Goal: Task Accomplishment & Management: Use online tool/utility

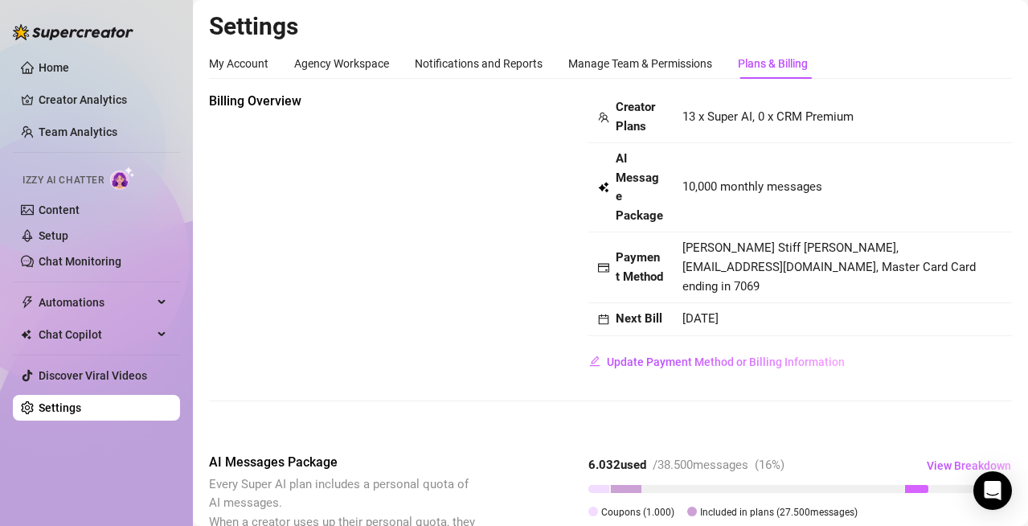
scroll to position [238, 0]
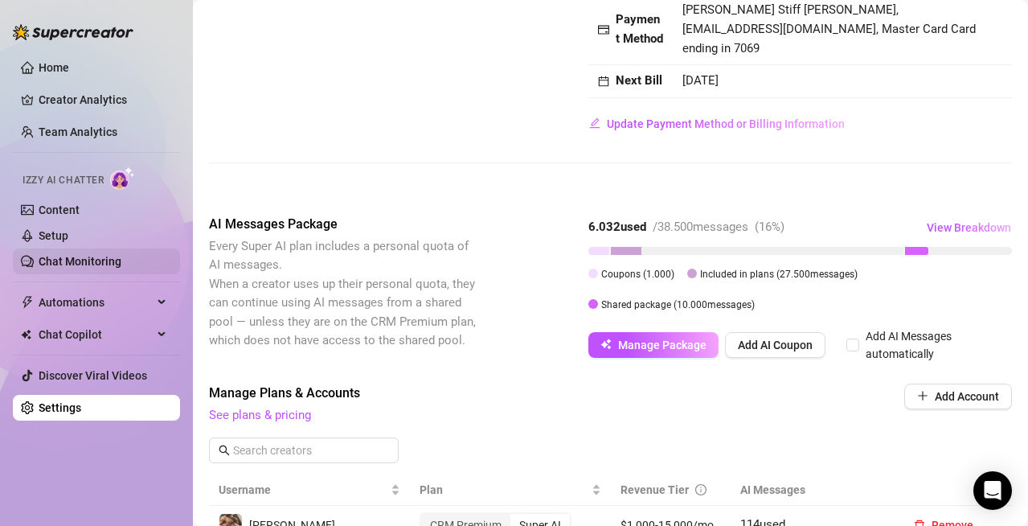
click at [73, 267] on link "Chat Monitoring" at bounding box center [80, 261] width 83 height 13
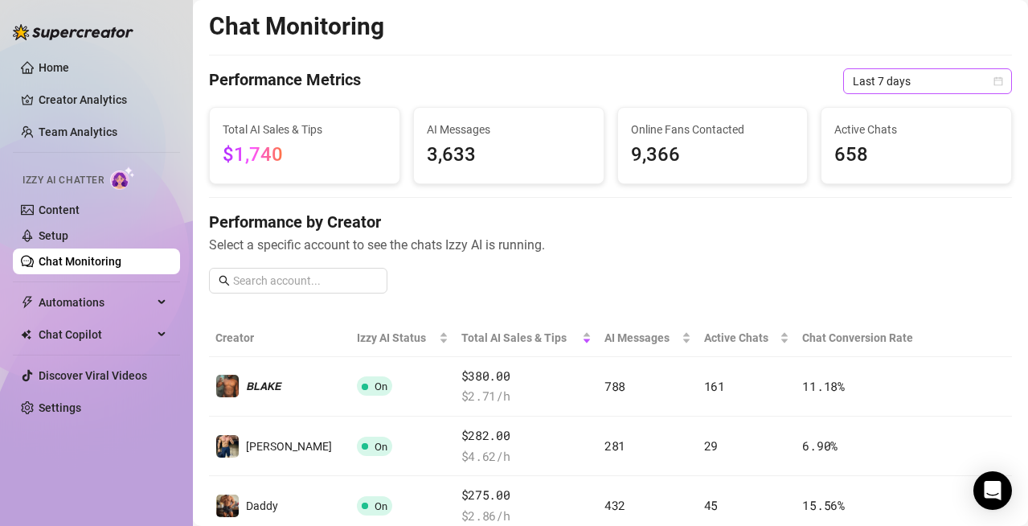
click at [886, 73] on span "Last 7 days" at bounding box center [927, 81] width 149 height 24
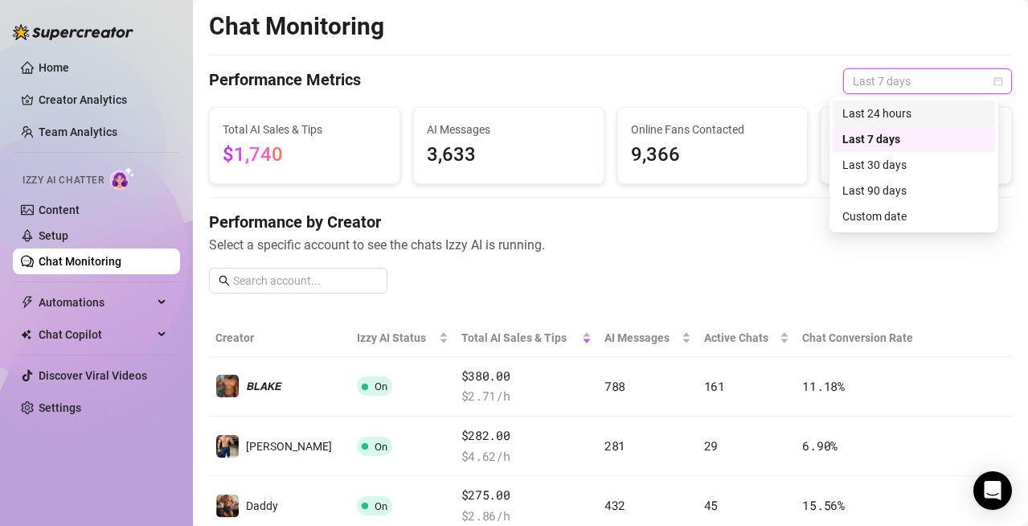
click at [882, 109] on div "Last 24 hours" at bounding box center [913, 113] width 143 height 18
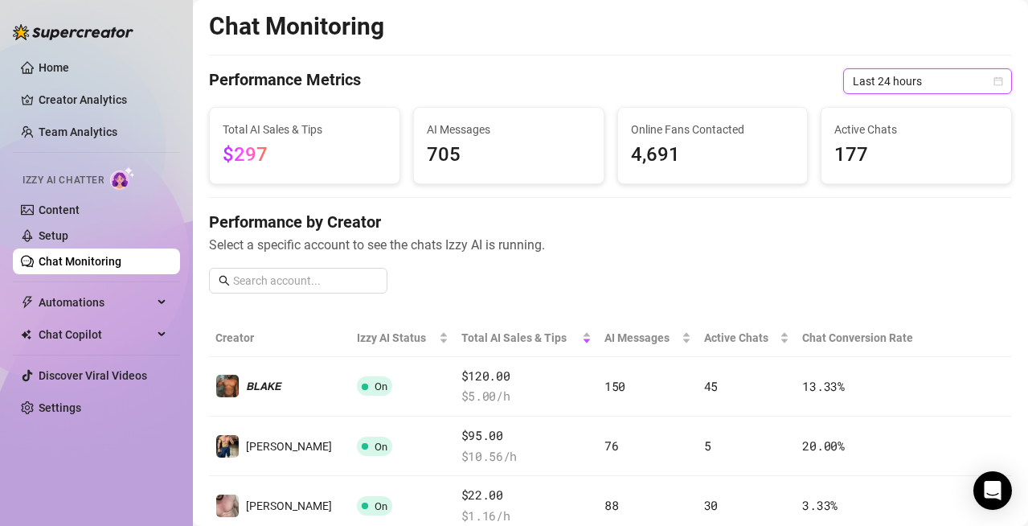
click at [936, 76] on span "Last 24 hours" at bounding box center [927, 81] width 149 height 24
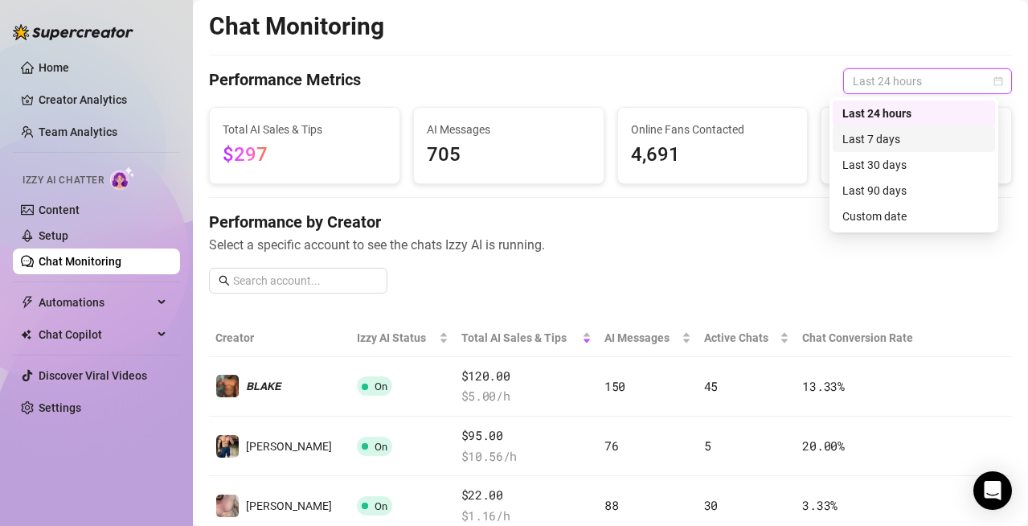
click at [862, 138] on div "Last 7 days" at bounding box center [913, 139] width 143 height 18
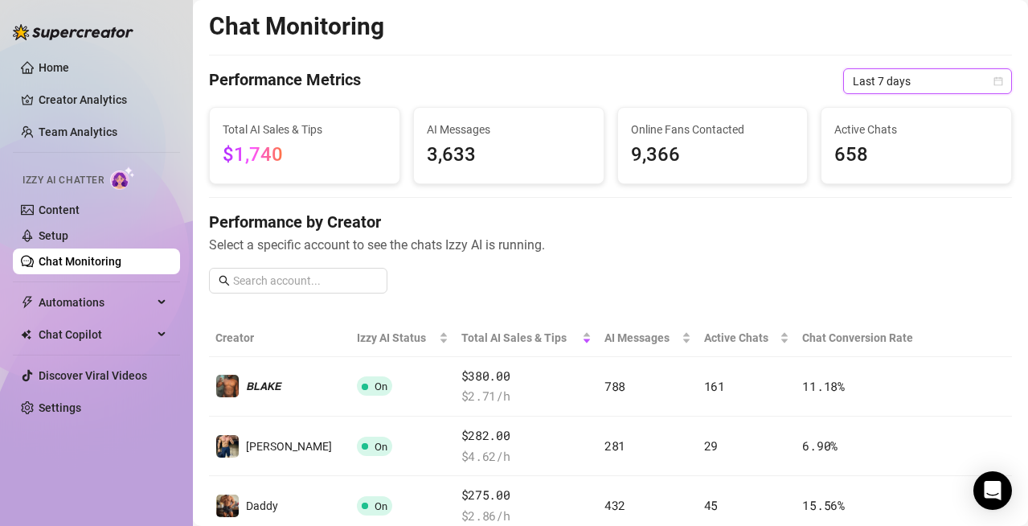
click at [872, 80] on span "Last 7 days" at bounding box center [927, 81] width 149 height 24
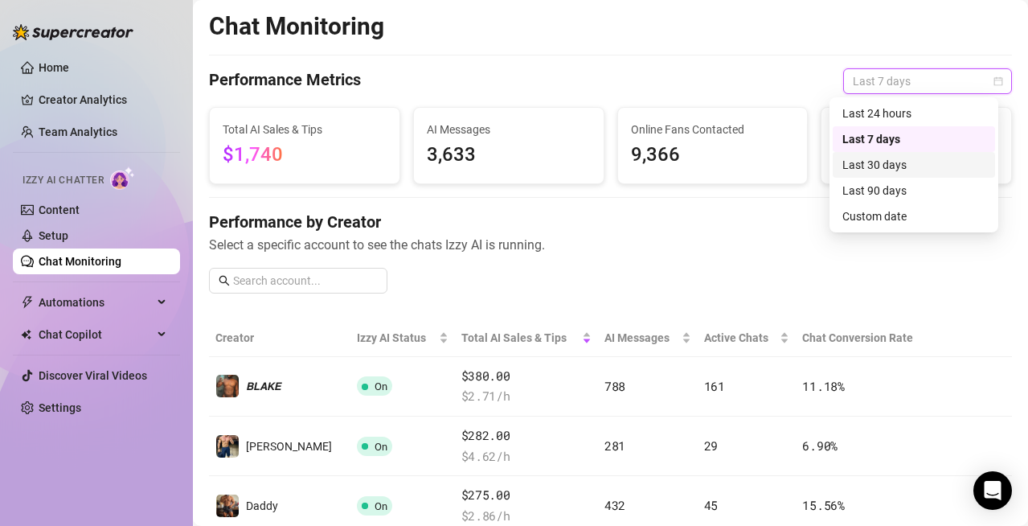
click at [872, 166] on div "Last 30 days" at bounding box center [913, 165] width 143 height 18
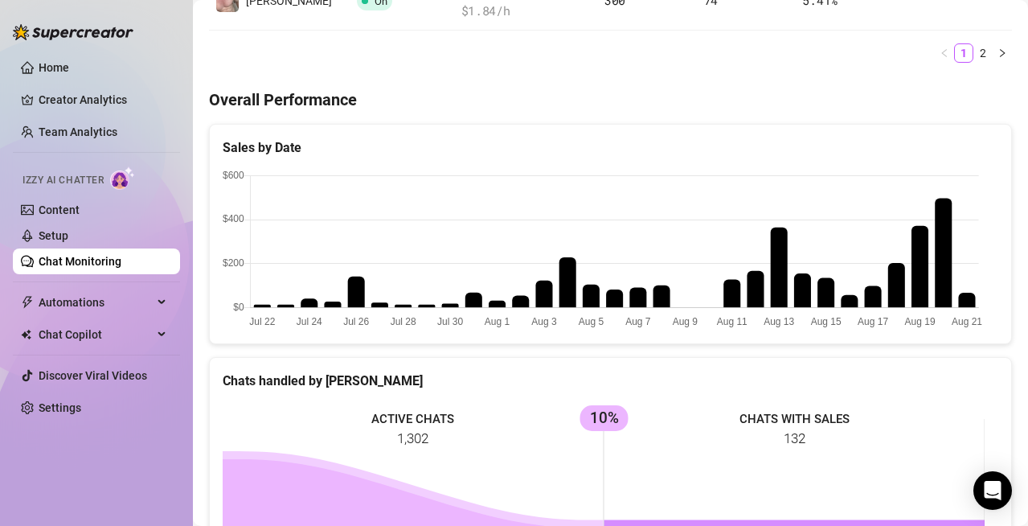
scroll to position [939, 0]
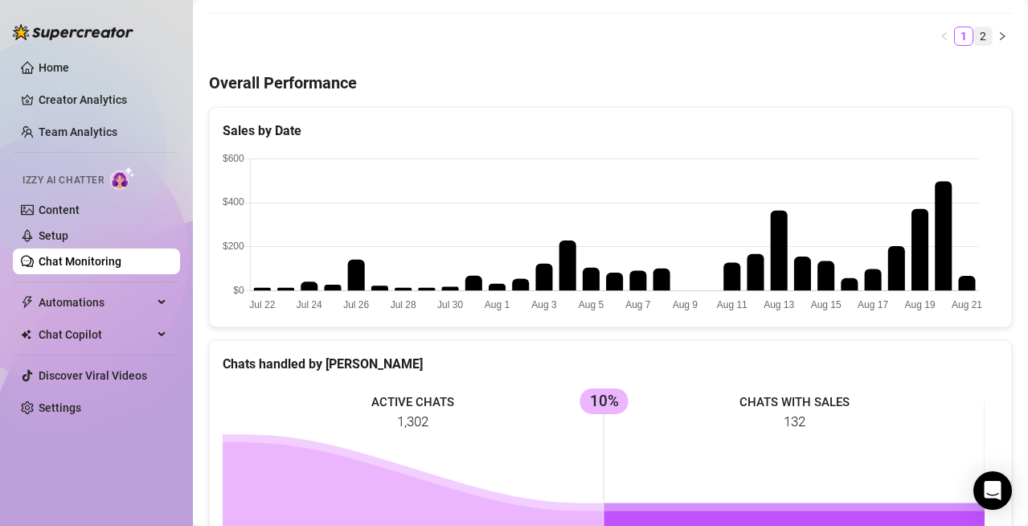
click at [974, 39] on link "2" at bounding box center [983, 36] width 18 height 18
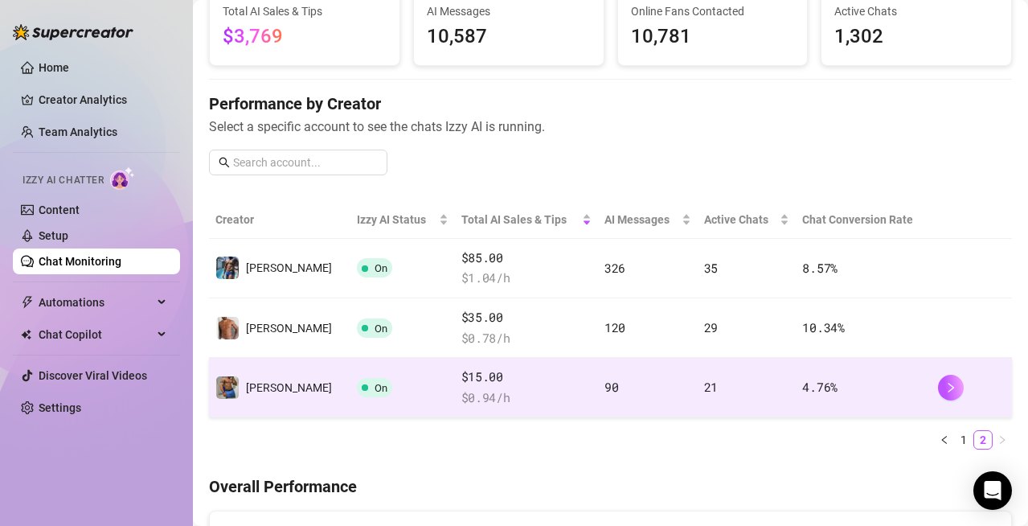
scroll to position [117, 0]
